Goal: Find specific page/section: Find specific page/section

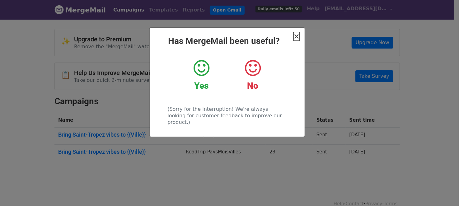
drag, startPoint x: 0, startPoint y: 0, endPoint x: 296, endPoint y: 38, distance: 298.5
click at [296, 38] on span "×" at bounding box center [297, 36] width 6 height 9
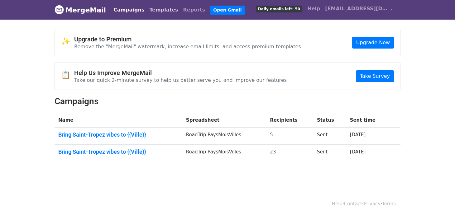
click at [154, 12] on link "Templates" at bounding box center [164, 10] width 34 height 12
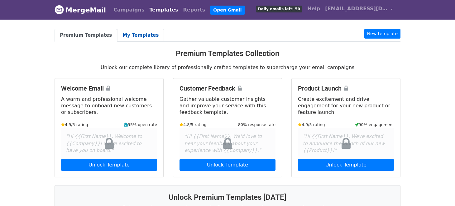
click at [125, 37] on link "My Templates" at bounding box center [140, 35] width 47 height 13
